Goal: Information Seeking & Learning: Learn about a topic

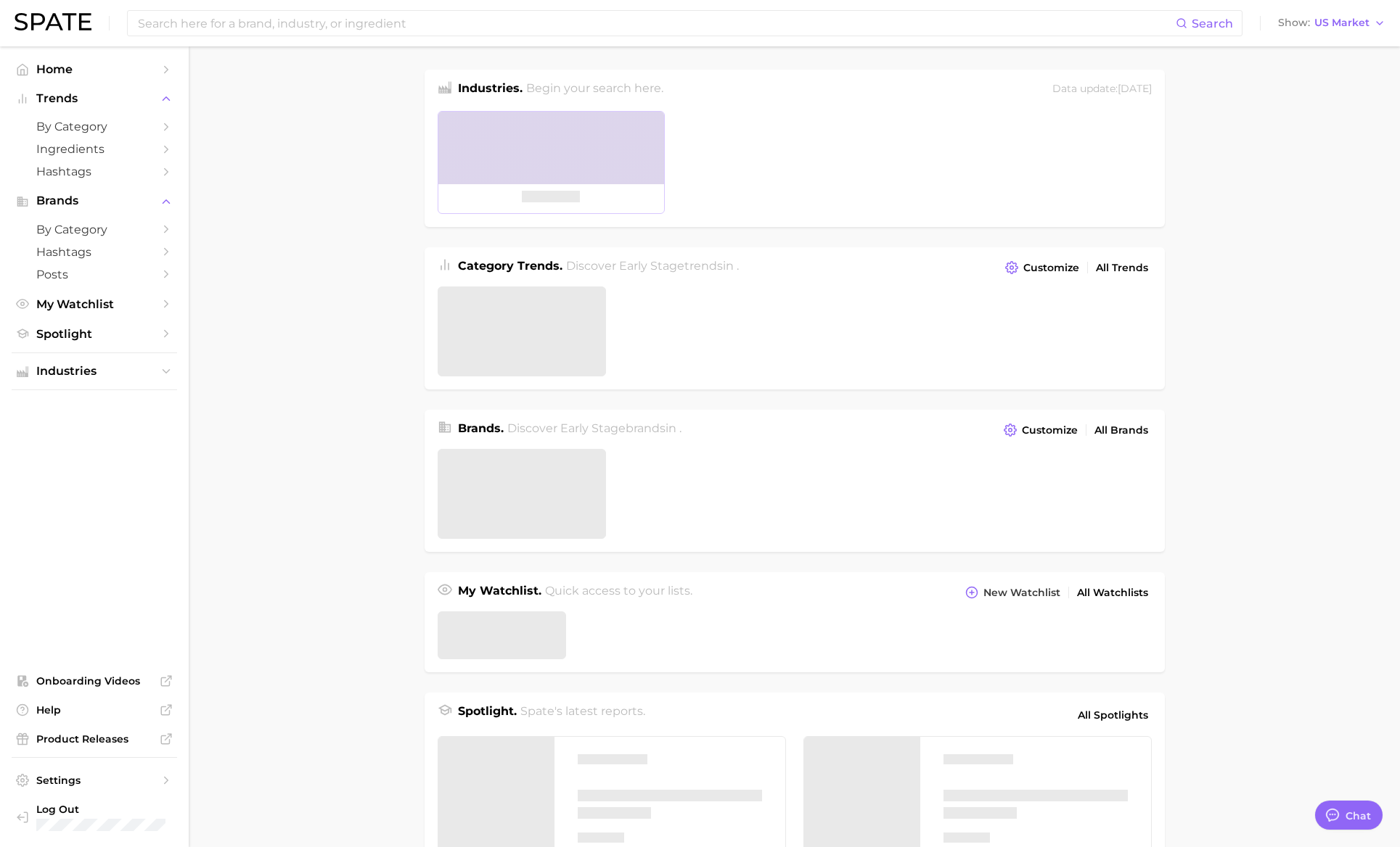
type textarea "x"
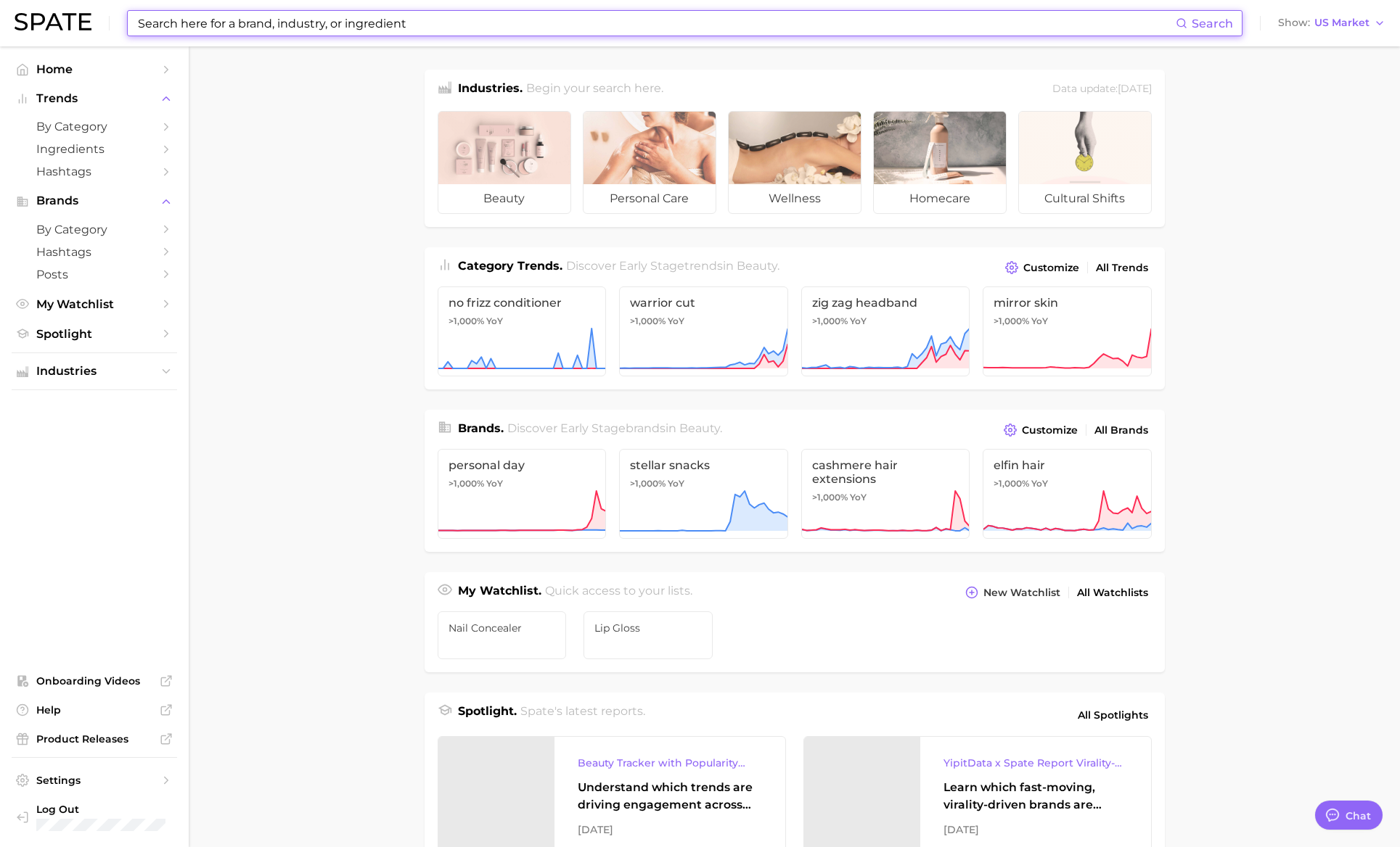
click at [286, 18] on input at bounding box center [656, 23] width 1039 height 24
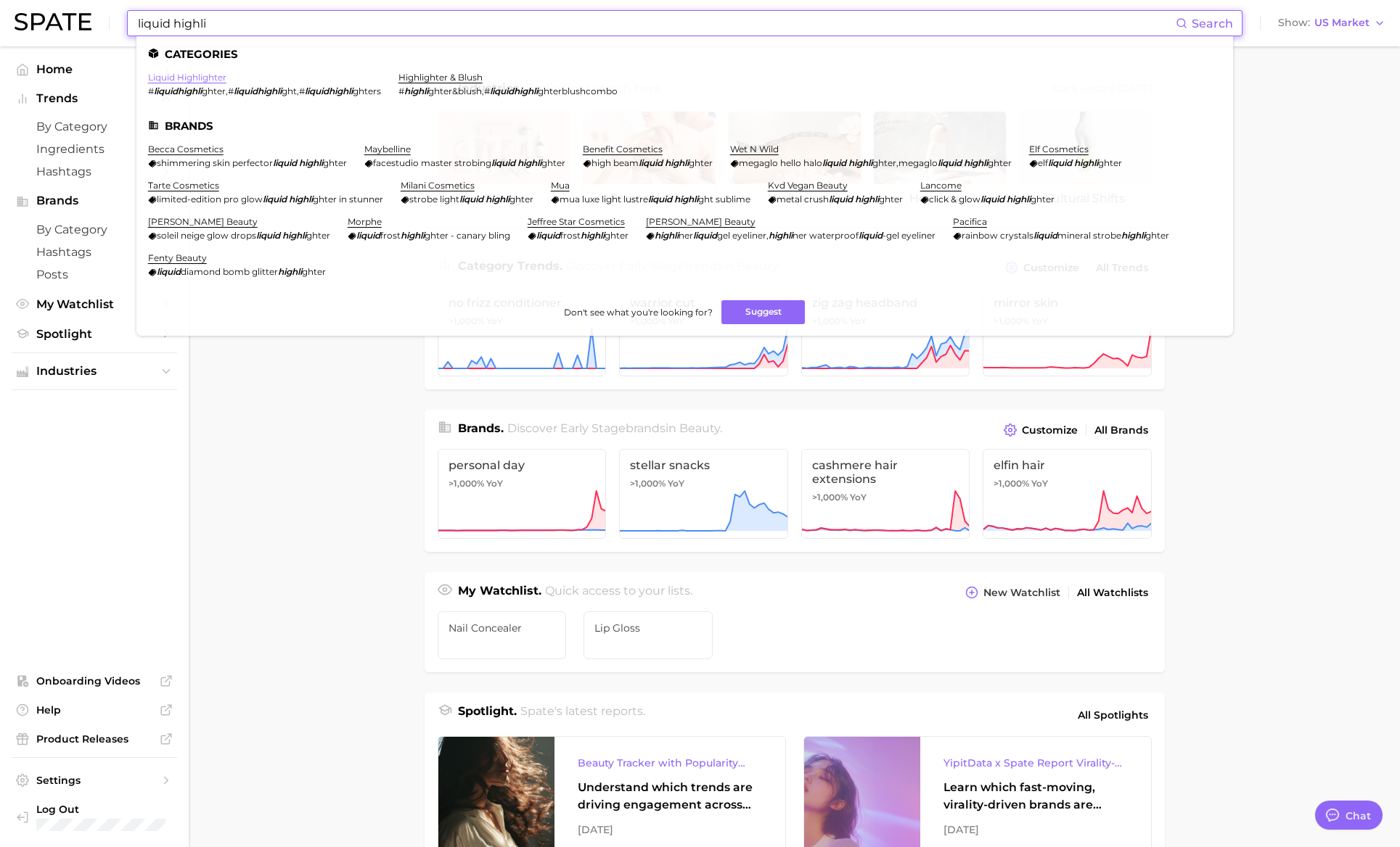
type input "liquid highli"
click at [188, 79] on link "liquid highlighter" at bounding box center [187, 77] width 79 height 11
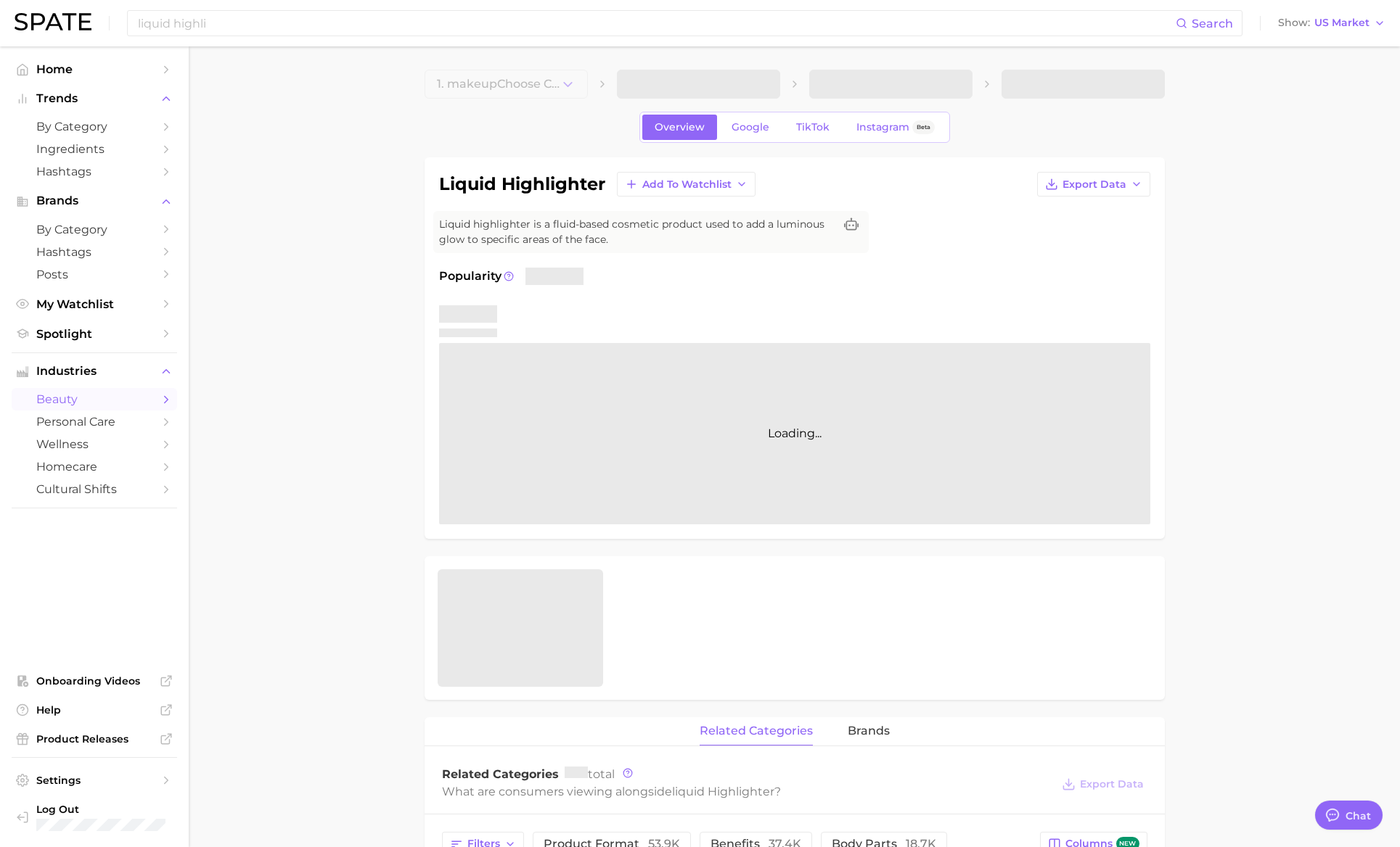
type textarea "x"
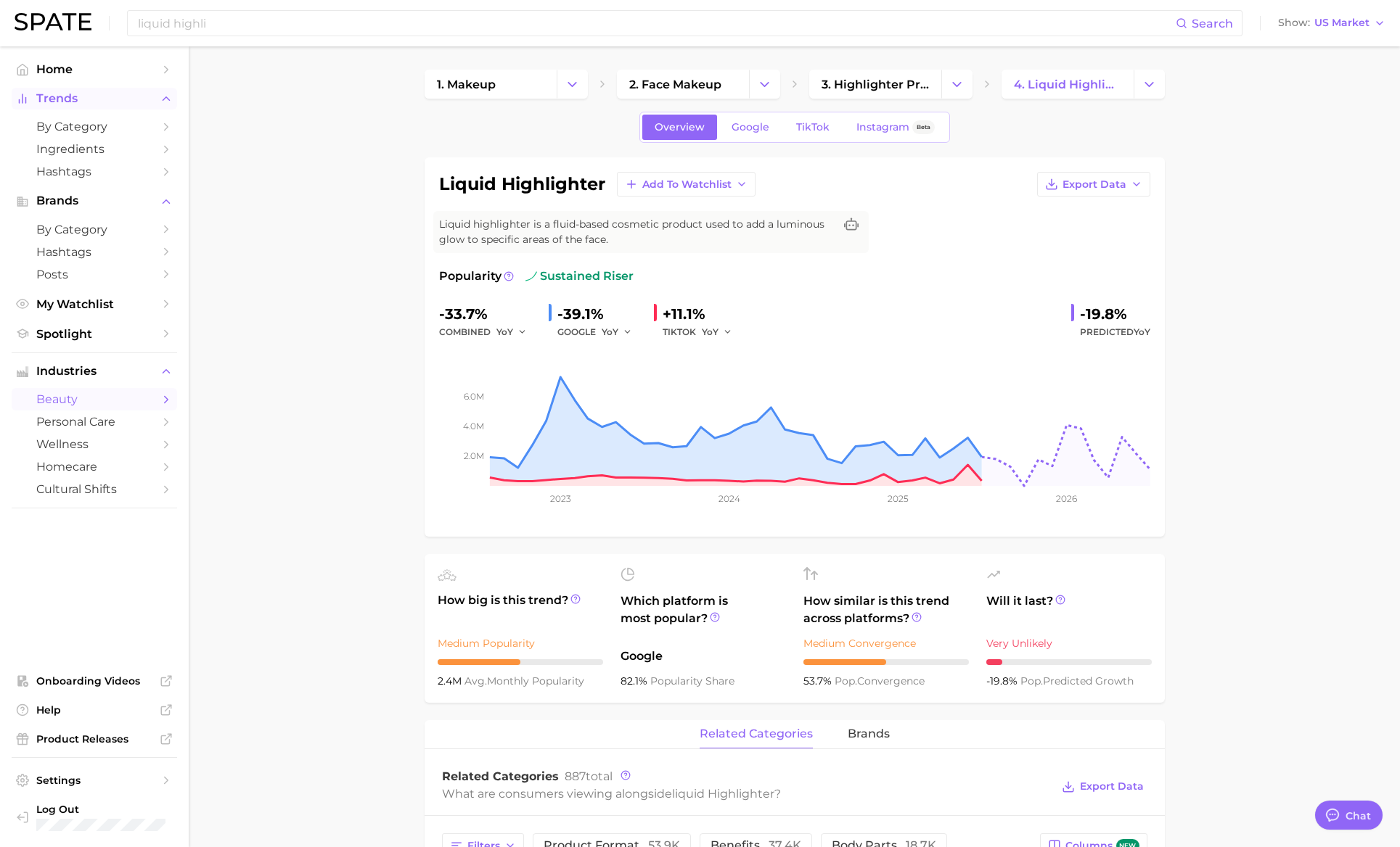
click at [65, 95] on span "Trends" at bounding box center [94, 98] width 116 height 13
click at [69, 235] on span "by Category" at bounding box center [94, 230] width 116 height 14
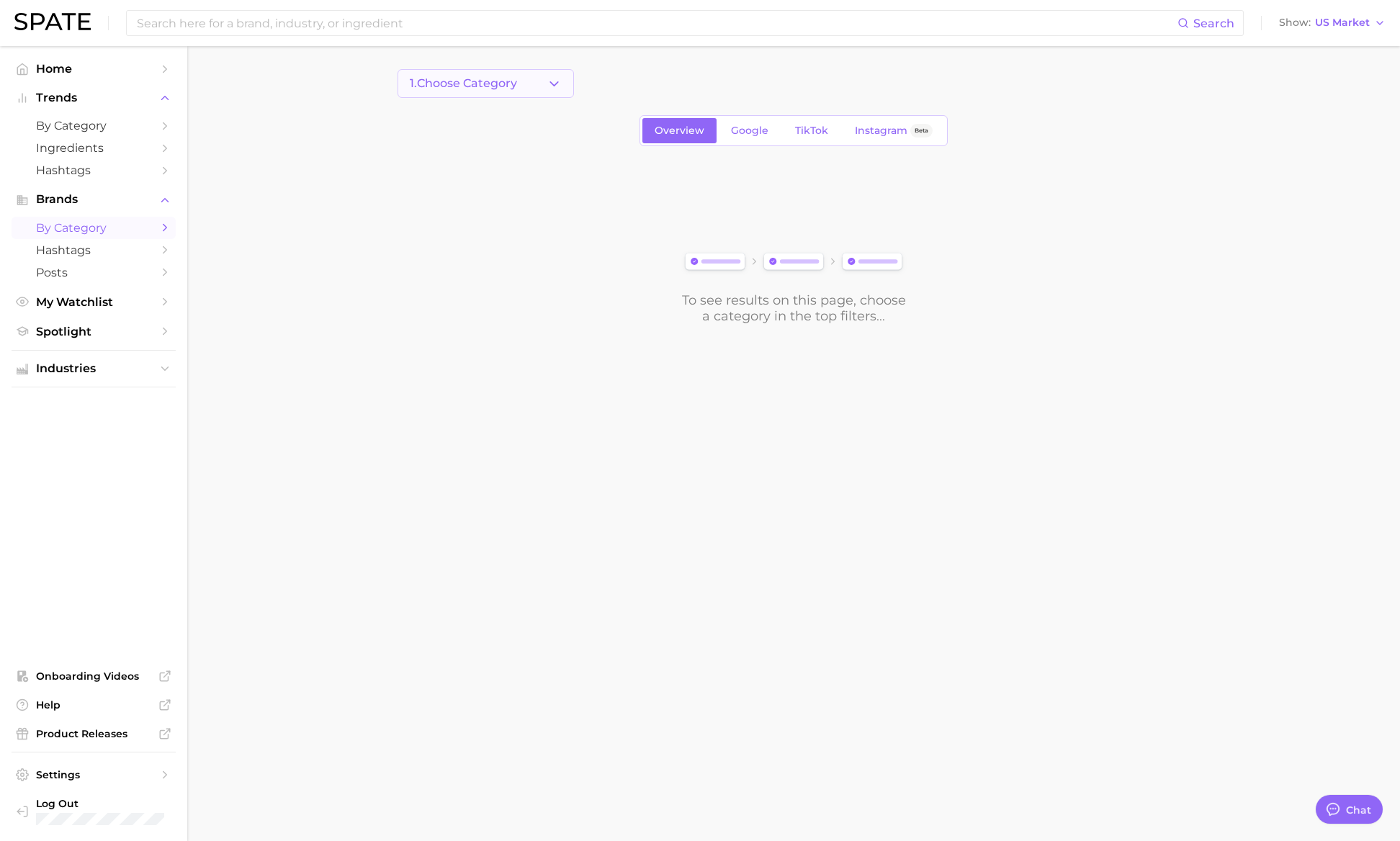
click at [491, 77] on span "1. Choose Category" at bounding box center [464, 83] width 107 height 13
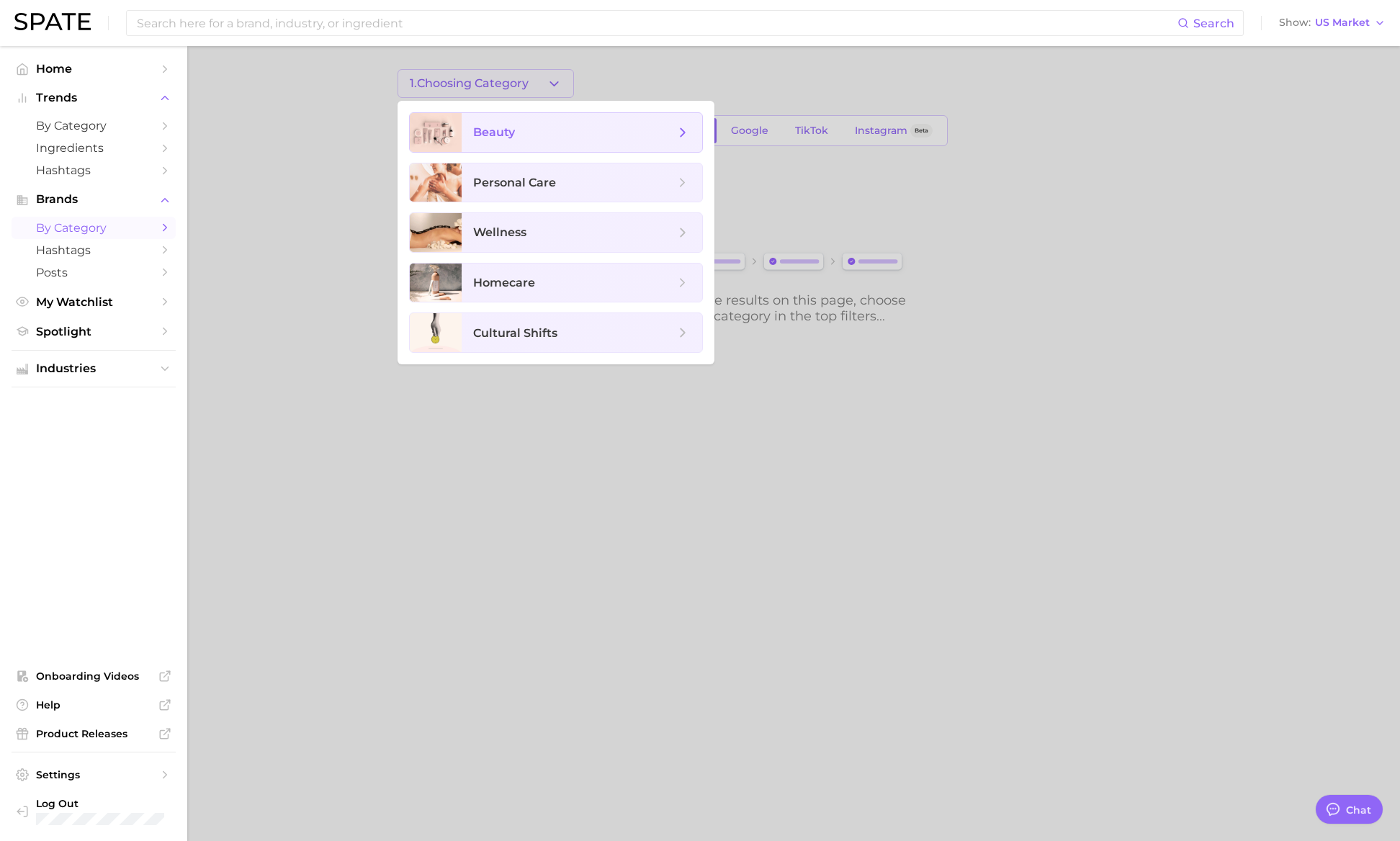
click at [476, 128] on span "beauty" at bounding box center [494, 132] width 42 height 13
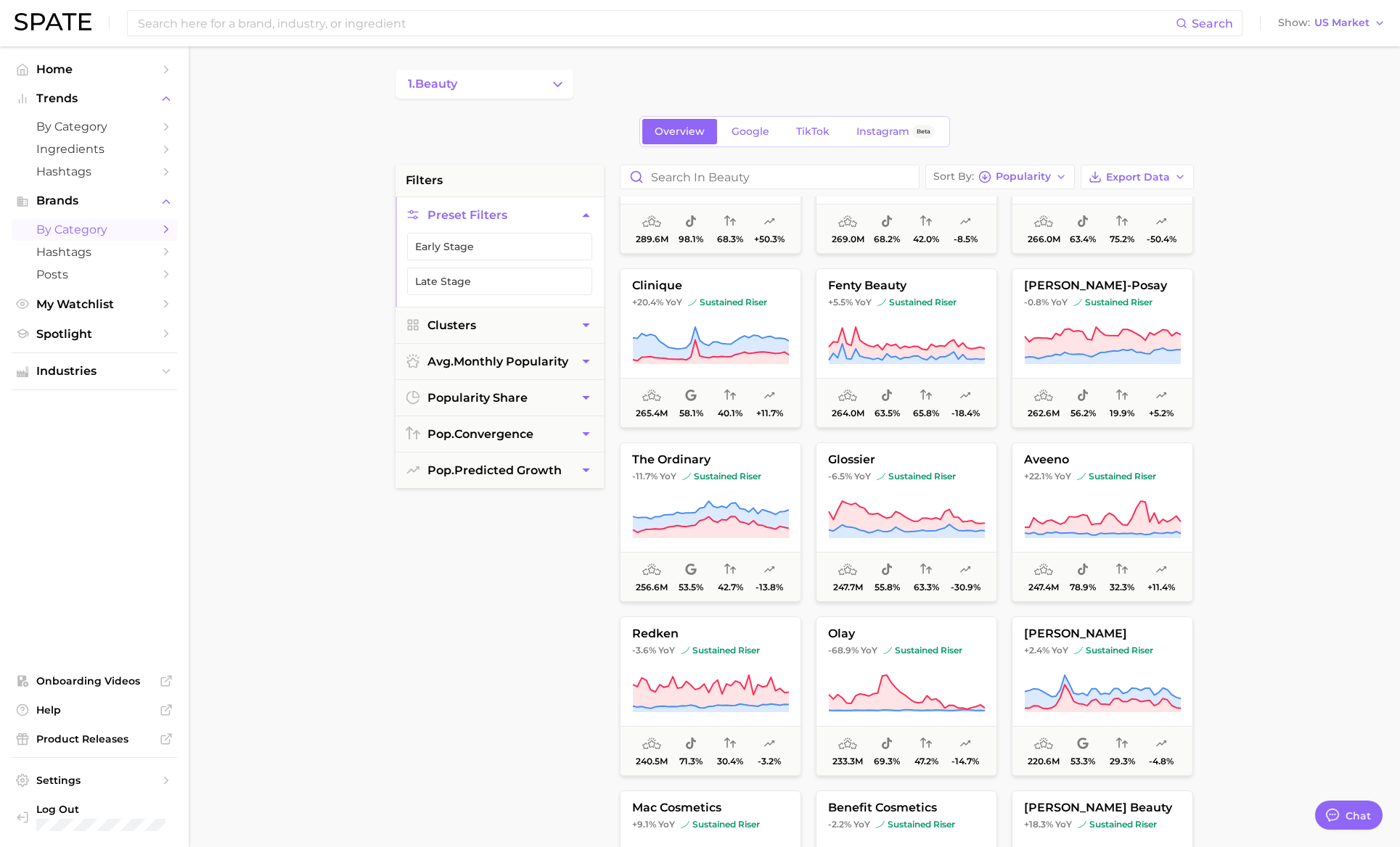
scroll to position [822, 0]
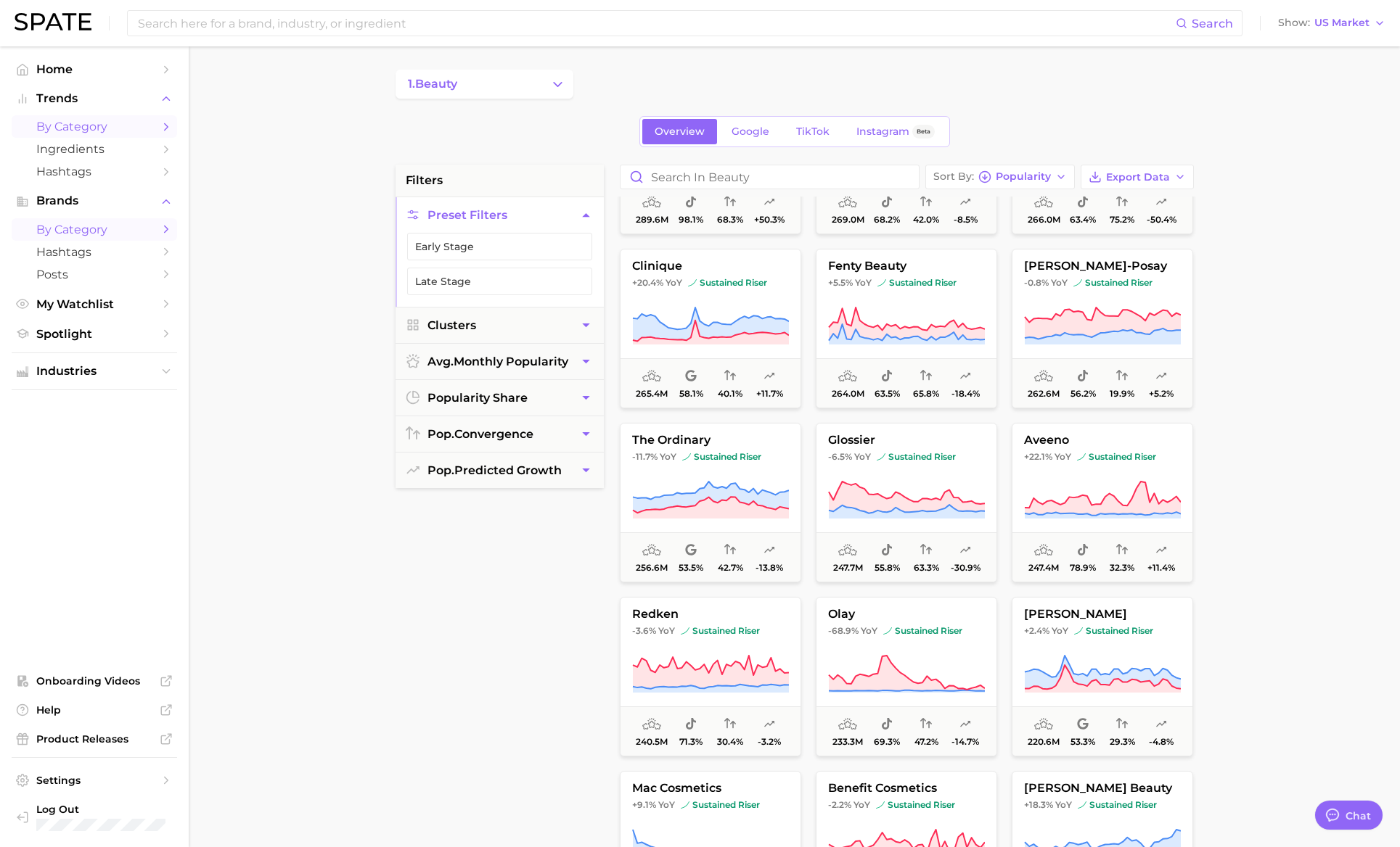
click at [123, 130] on span "by Category" at bounding box center [94, 127] width 116 height 14
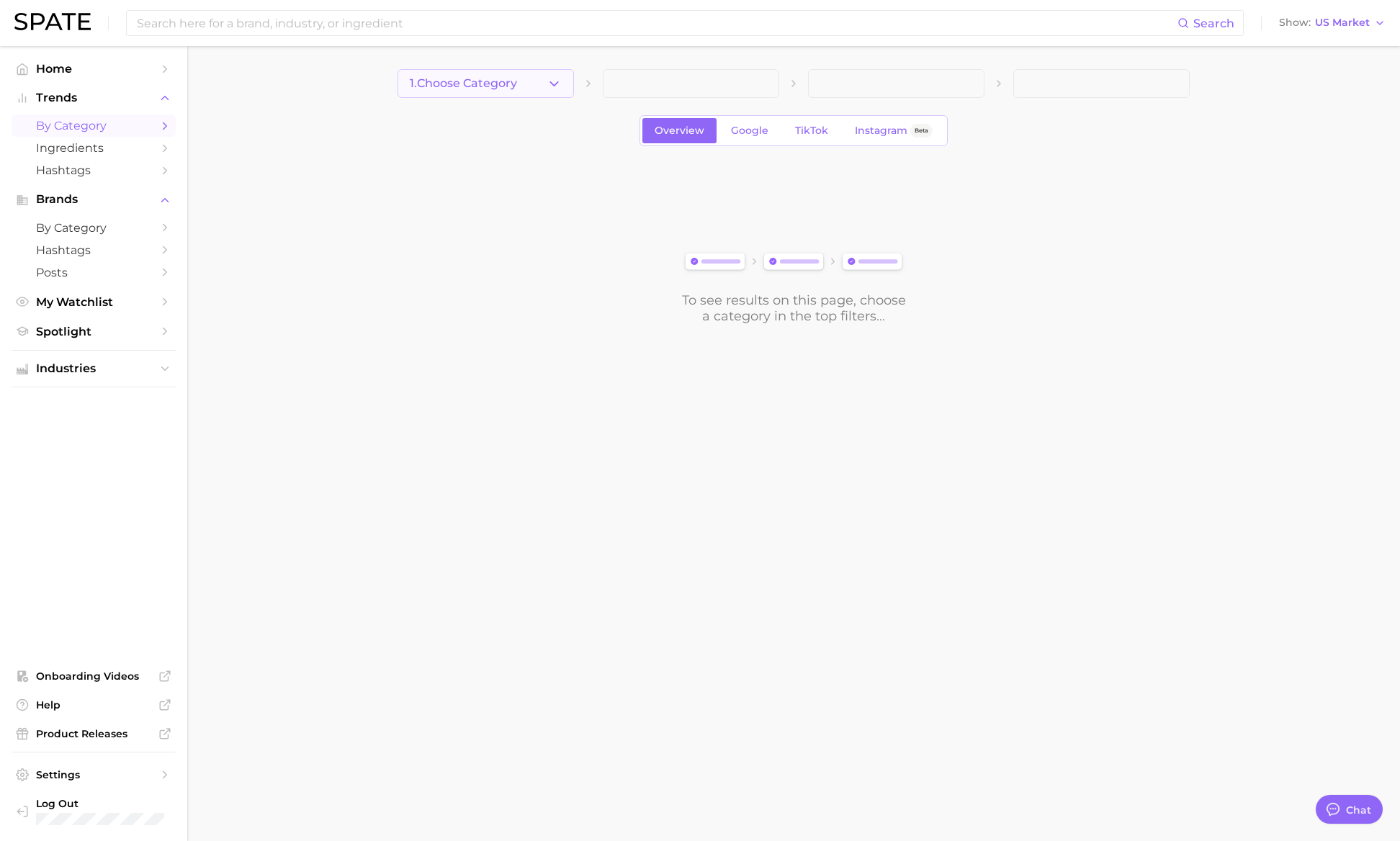
click at [474, 86] on span "1. Choose Category" at bounding box center [464, 83] width 107 height 13
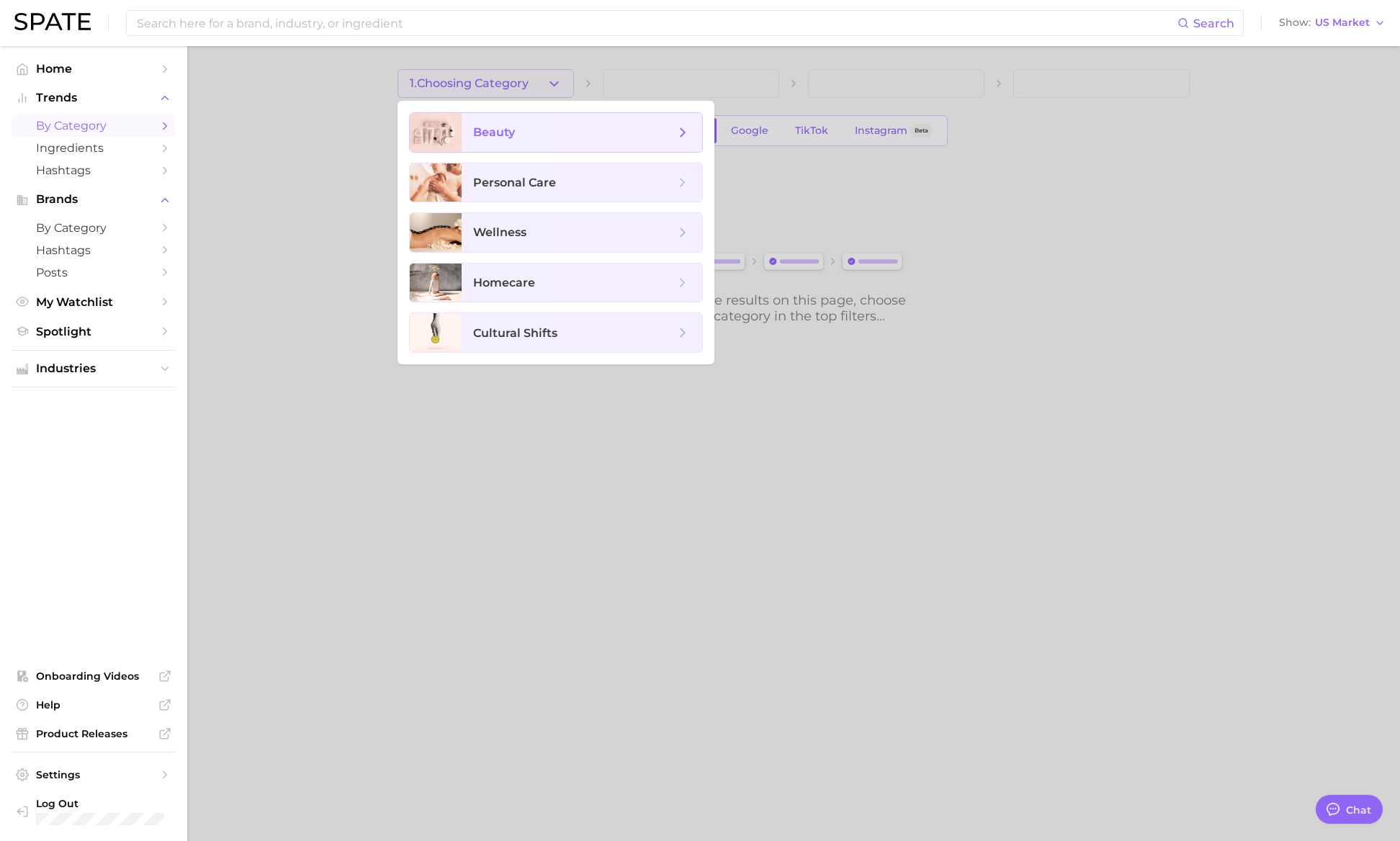
click at [501, 128] on span "beauty" at bounding box center [494, 132] width 42 height 13
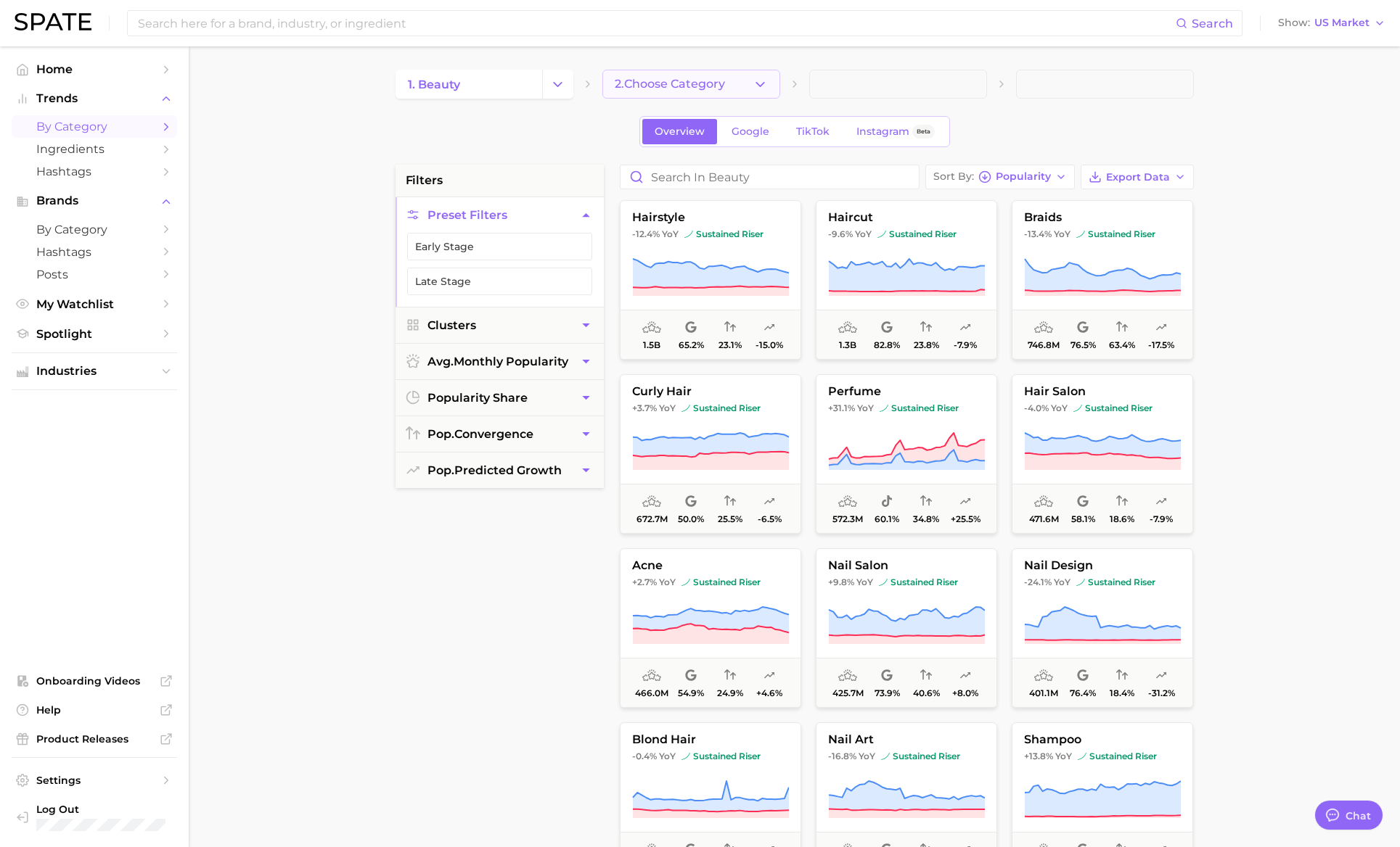
click at [722, 80] on span "2. Choose Category" at bounding box center [670, 84] width 111 height 13
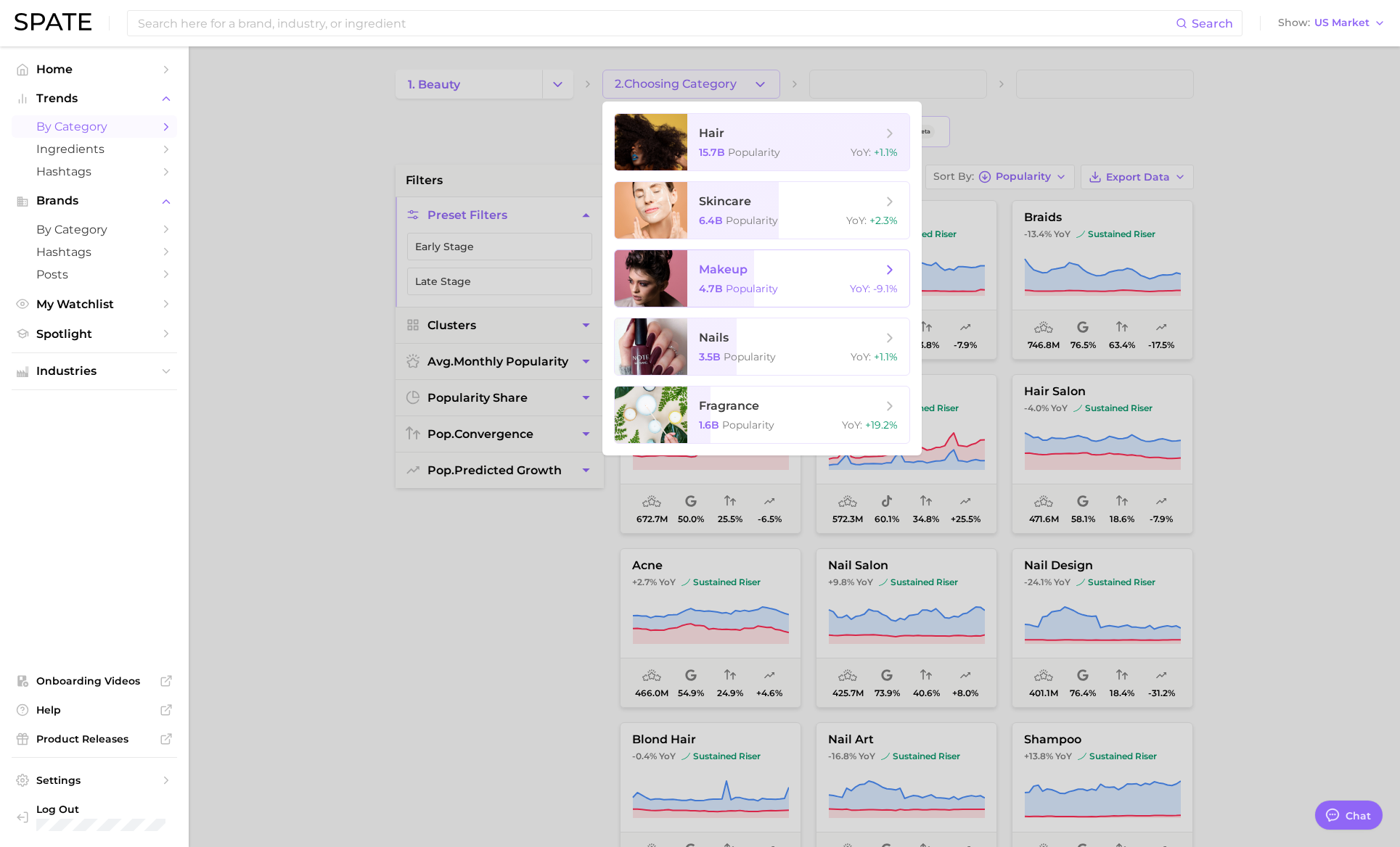
click at [725, 269] on span "makeup" at bounding box center [723, 269] width 49 height 14
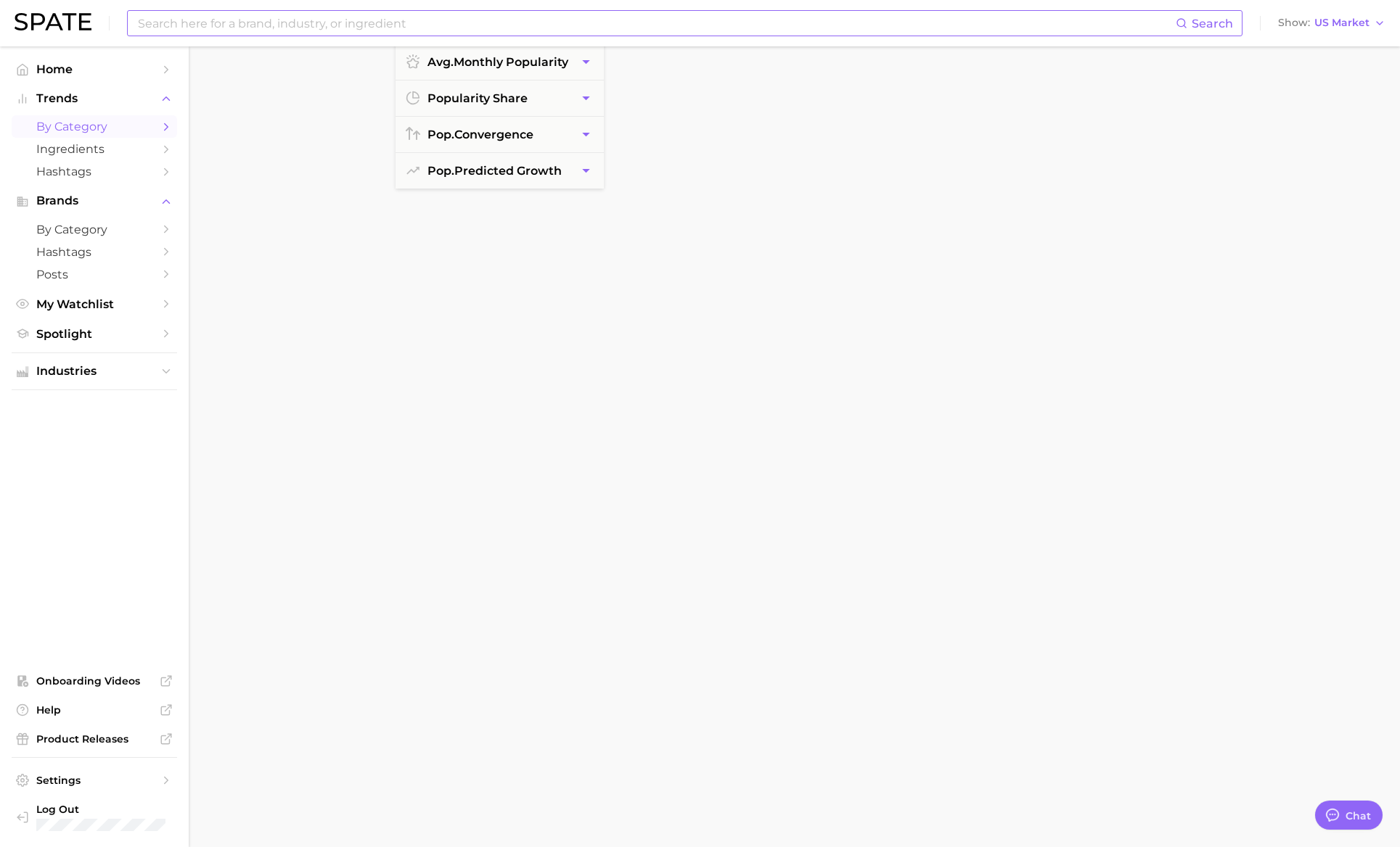
scroll to position [10080, 0]
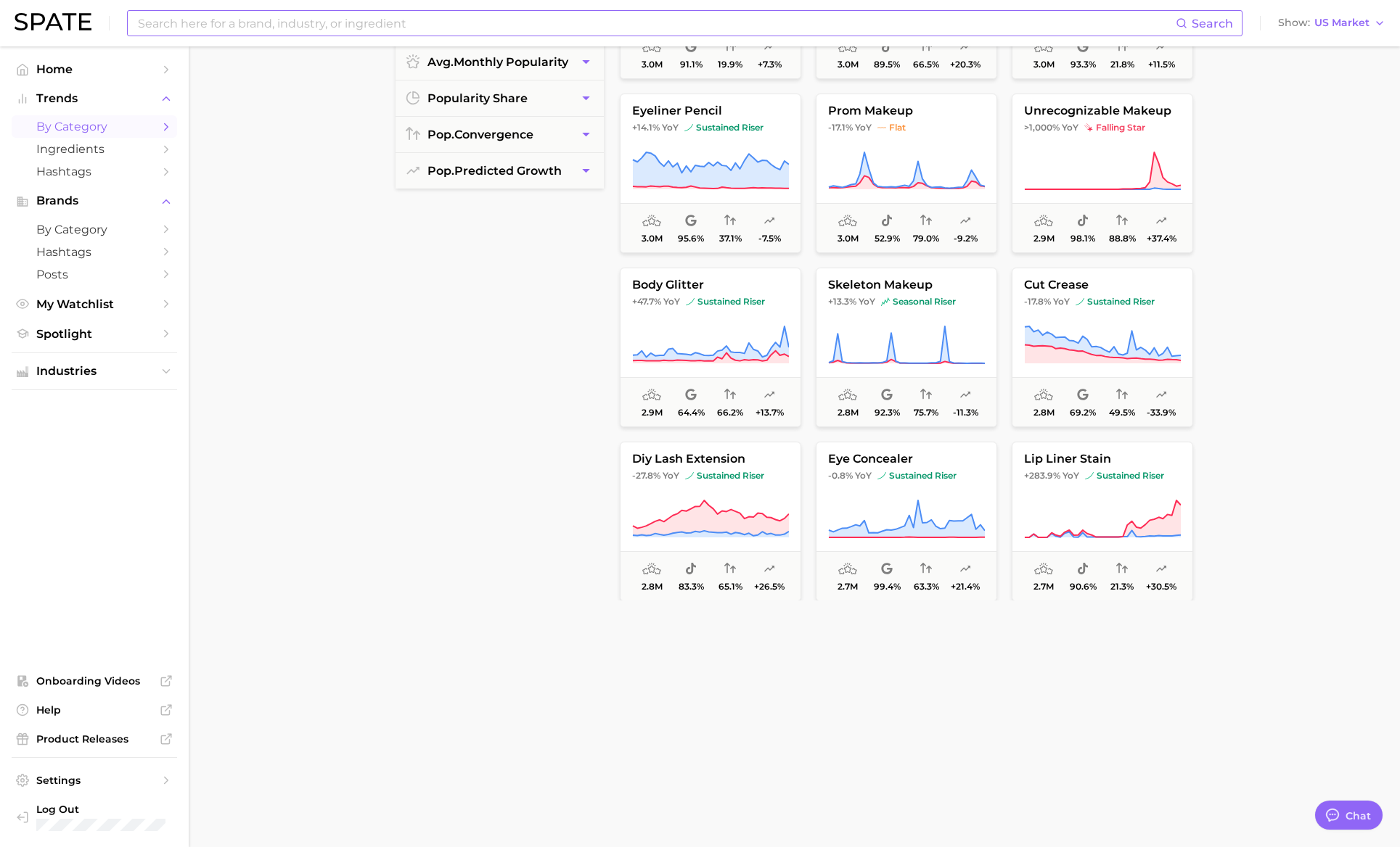
click at [319, 27] on input at bounding box center [656, 23] width 1039 height 24
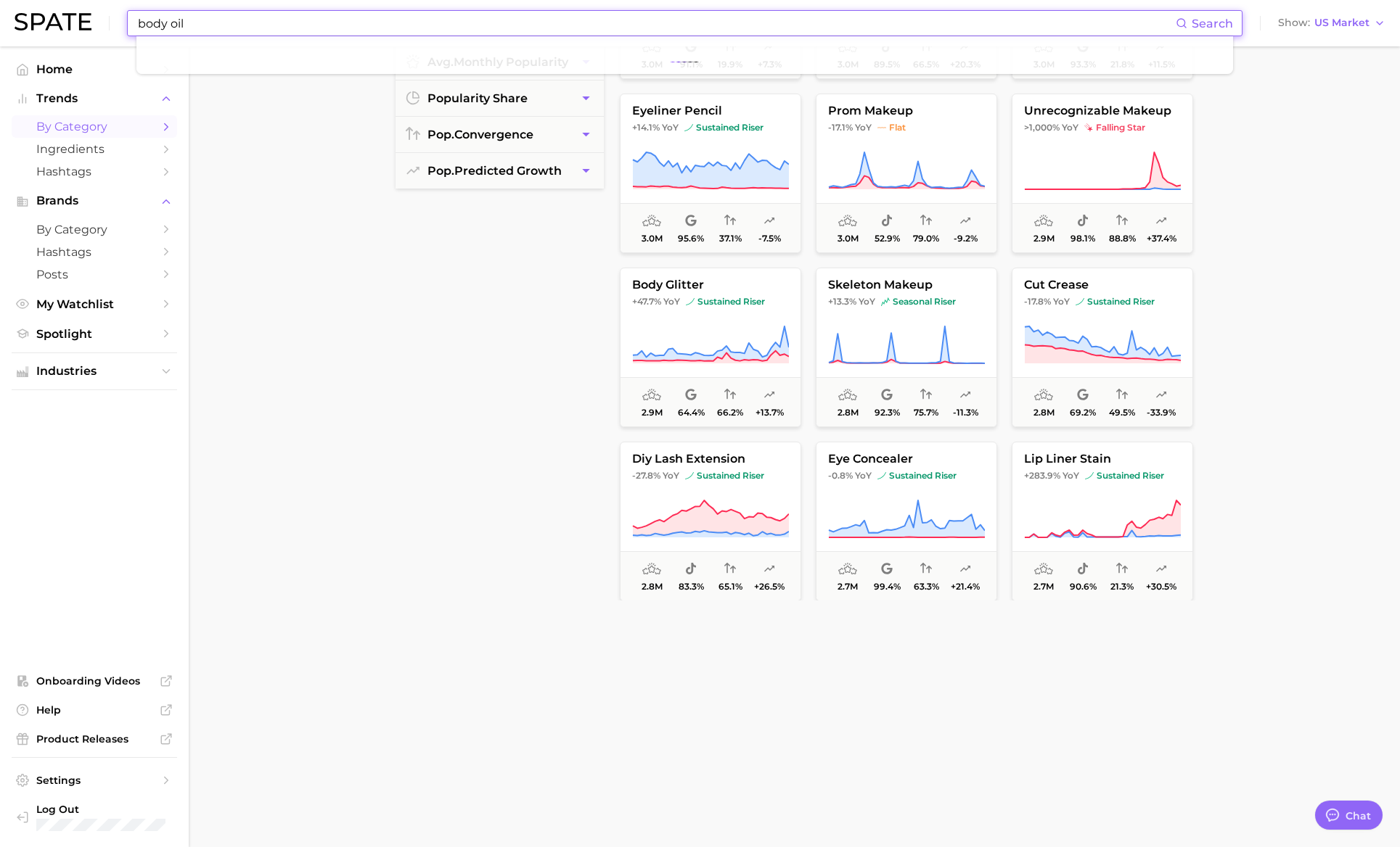
type input "body oil"
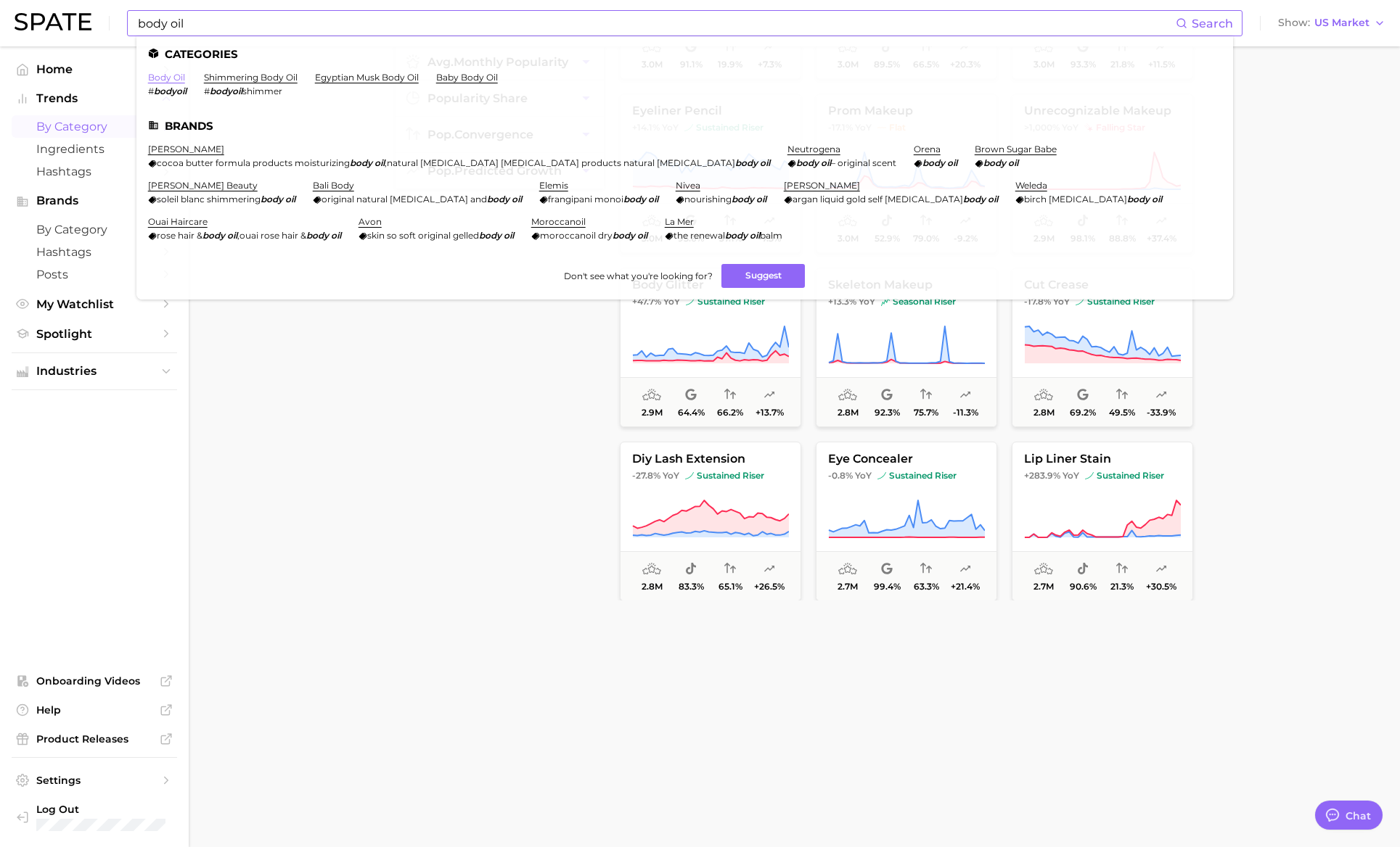
click at [167, 76] on link "body oil" at bounding box center [166, 77] width 37 height 11
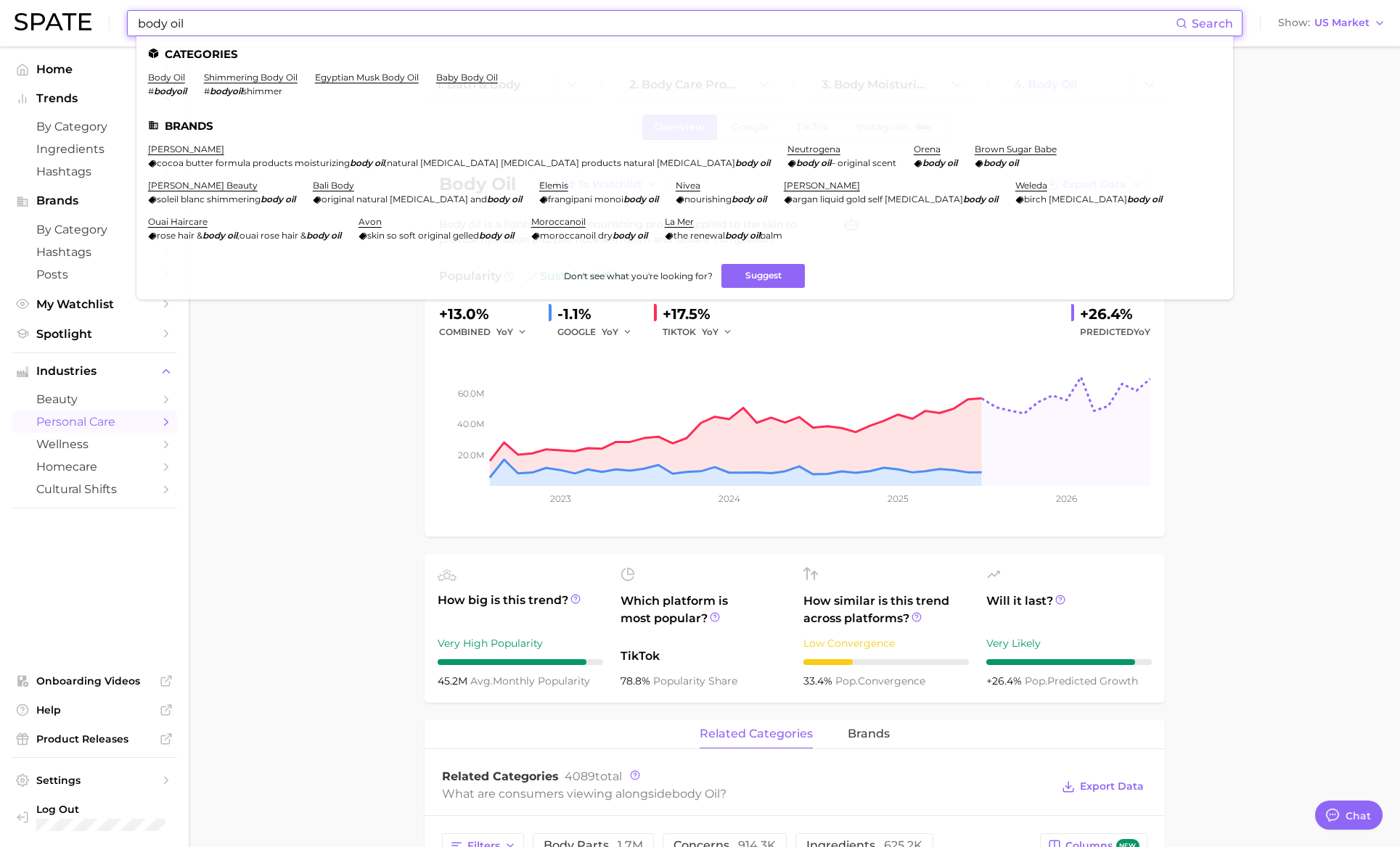
click at [371, 22] on input "body oil" at bounding box center [656, 23] width 1039 height 24
click at [260, 80] on link "shimmering body oil" at bounding box center [250, 77] width 94 height 11
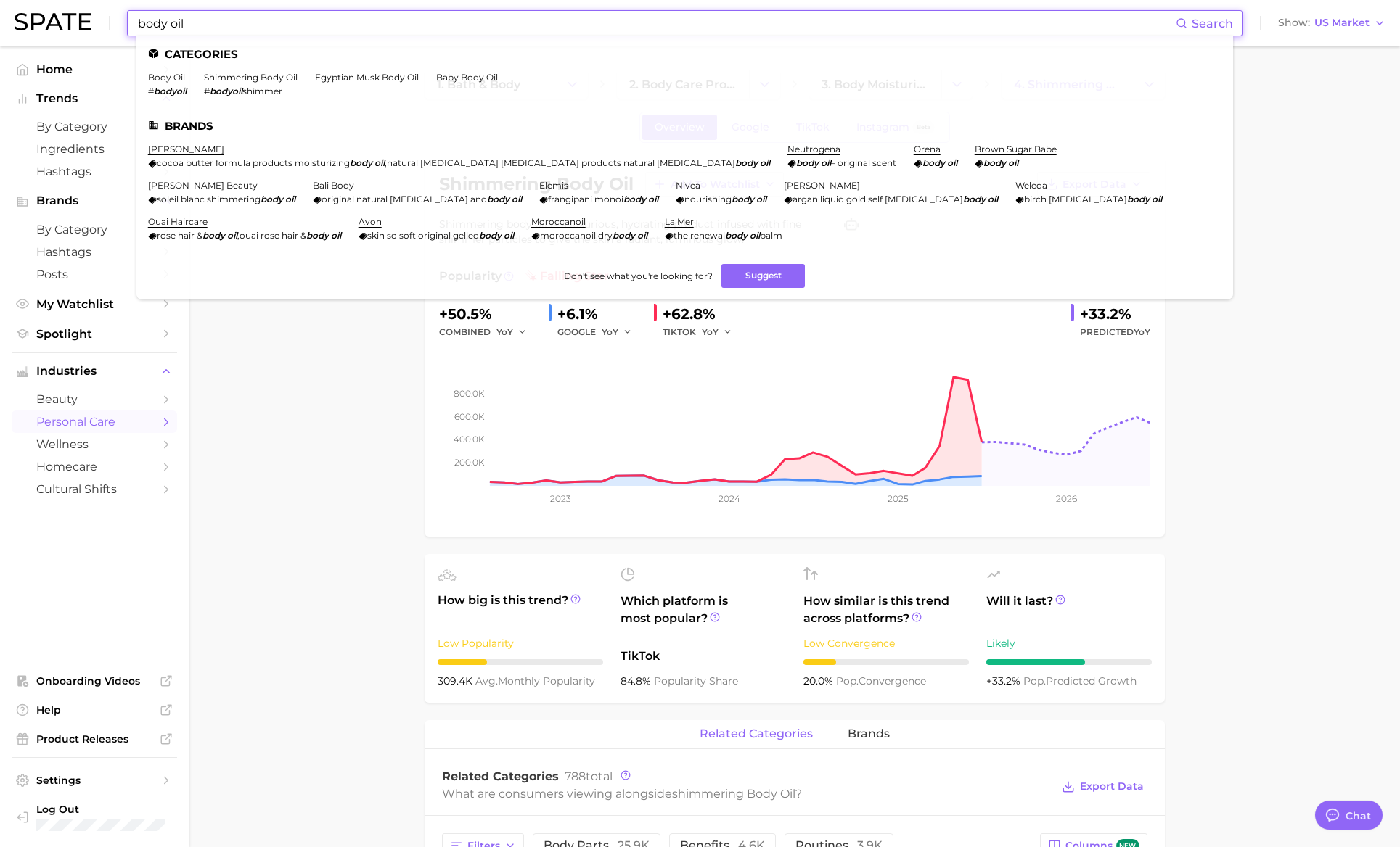
click at [188, 23] on input "body oil" at bounding box center [656, 23] width 1039 height 24
click at [172, 76] on link "body oil" at bounding box center [166, 77] width 37 height 11
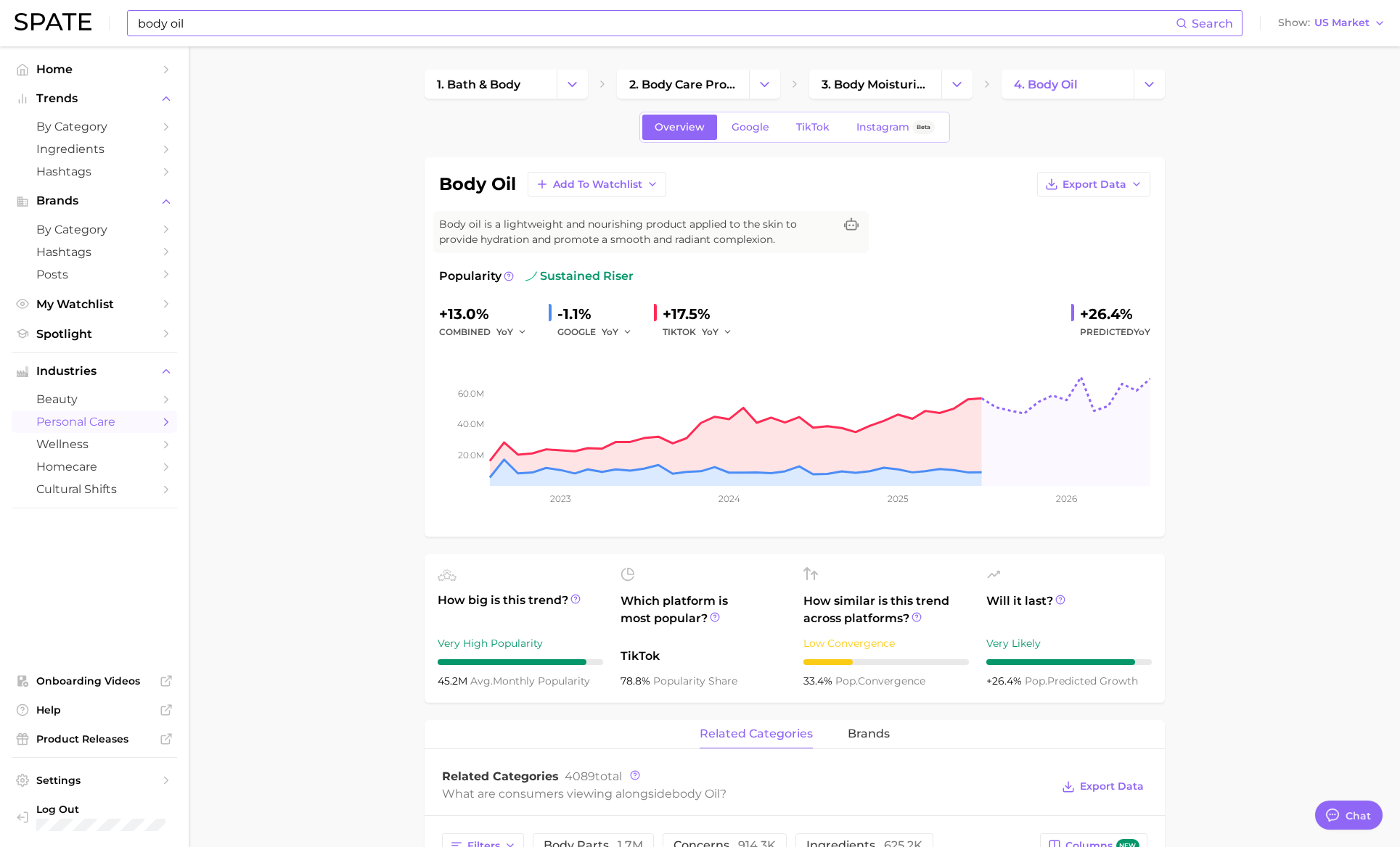
click at [193, 24] on input "body oil" at bounding box center [656, 23] width 1039 height 24
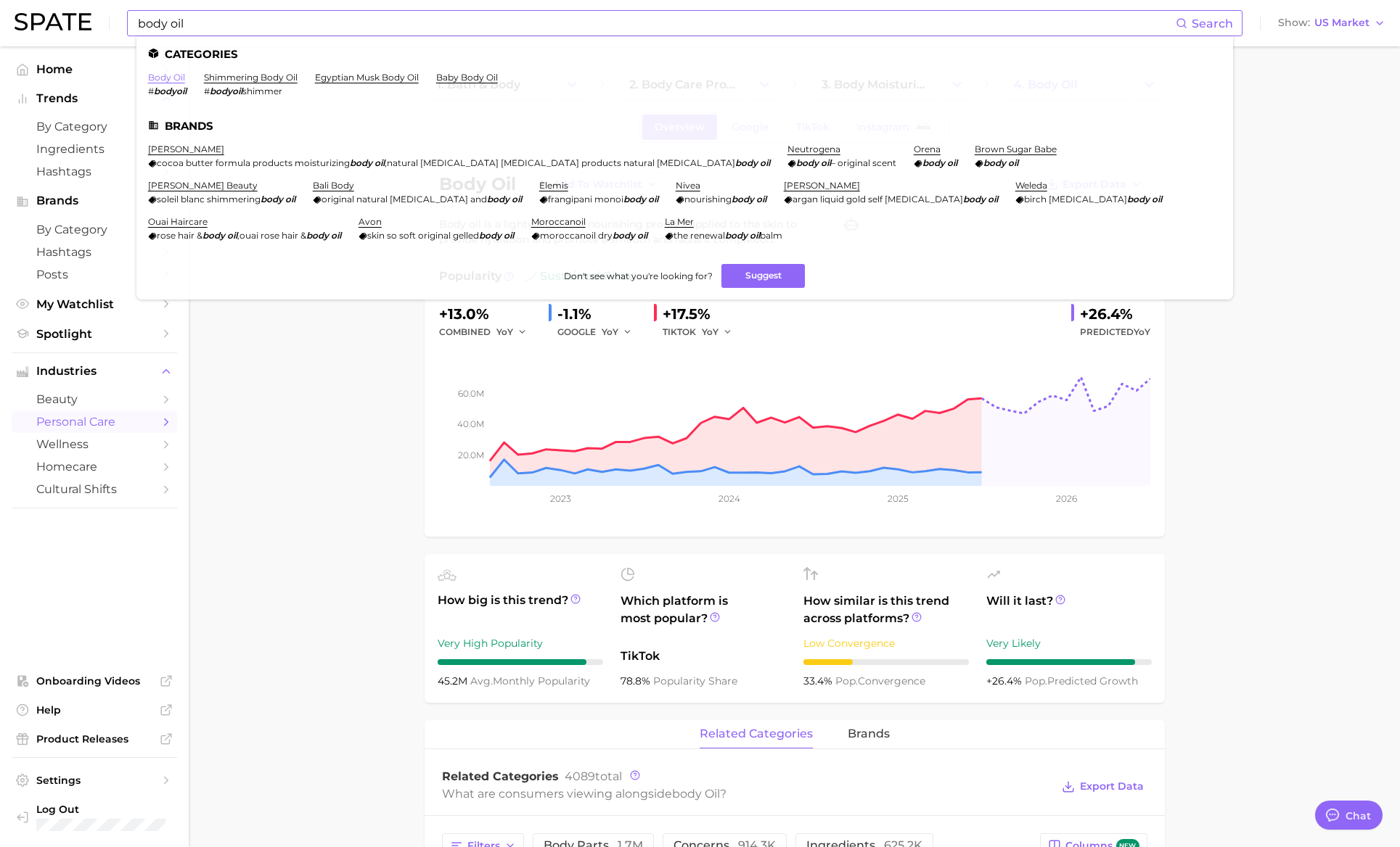
click at [172, 78] on link "body oil" at bounding box center [166, 77] width 37 height 11
